Goal: Transaction & Acquisition: Purchase product/service

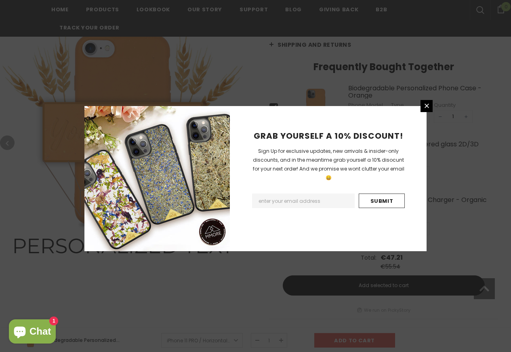
scroll to position [341, 0]
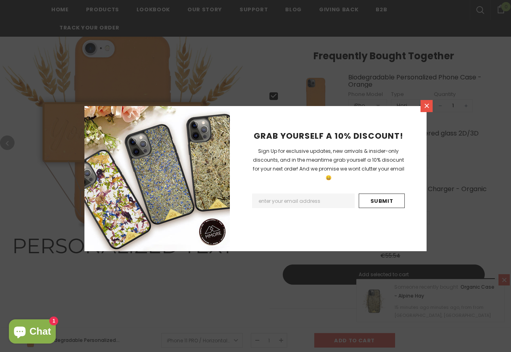
click at [429, 107] on icon at bounding box center [426, 106] width 7 height 7
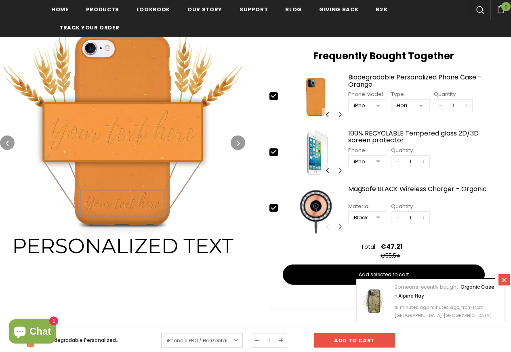
click at [429, 106] on div "Phone Model iPhone 11 PRO iPhone 11 PRO iPhone X/XS iPhone 6/6S/7/8/SE2/SE3 No …" at bounding box center [423, 100] width 150 height 24
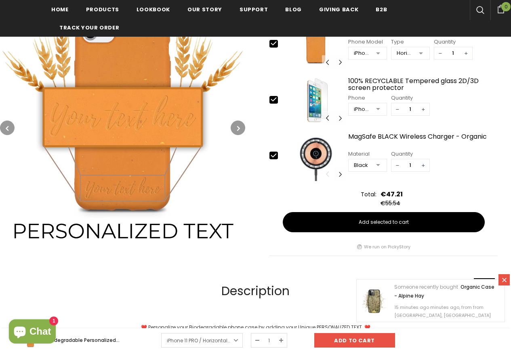
scroll to position [632, 0]
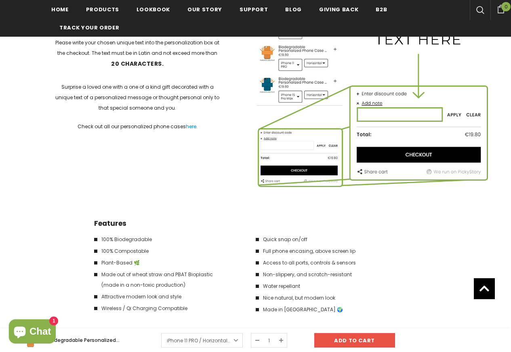
scroll to position [1262, 0]
